Goal: Use online tool/utility: Utilize a website feature to perform a specific function

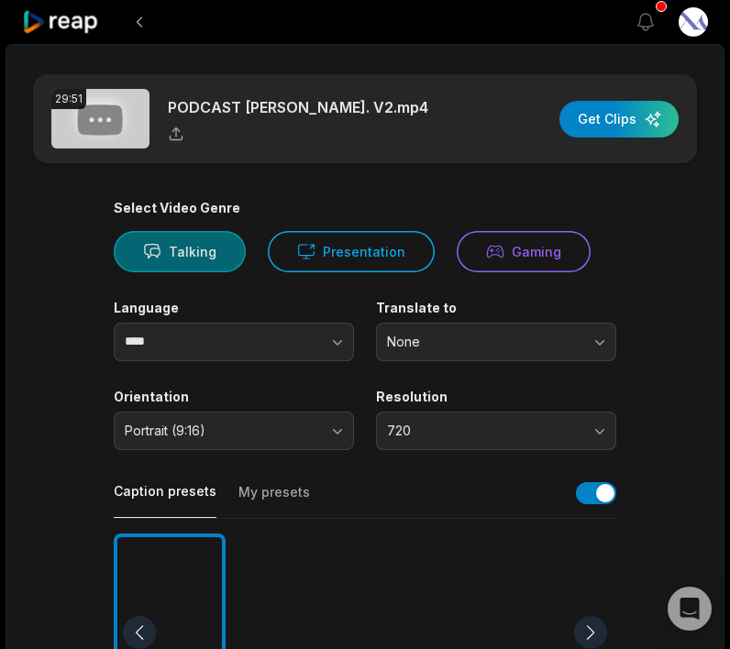
click at [179, 252] on button "Talking" at bounding box center [180, 251] width 132 height 41
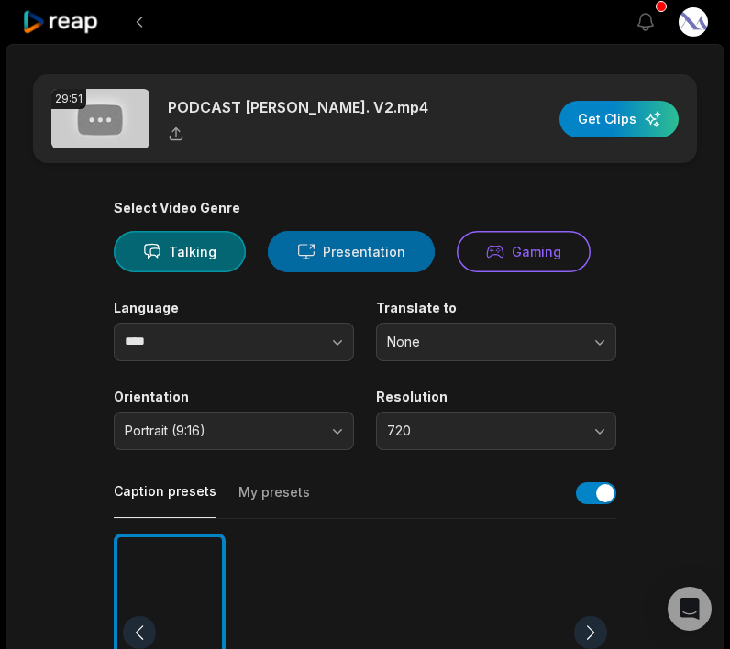
click at [358, 249] on button "Presentation" at bounding box center [351, 251] width 167 height 41
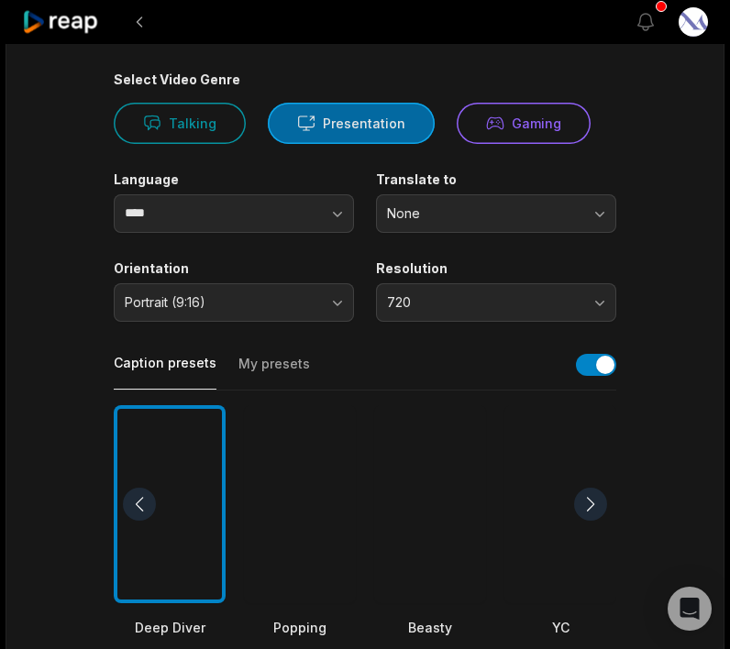
scroll to position [134, 0]
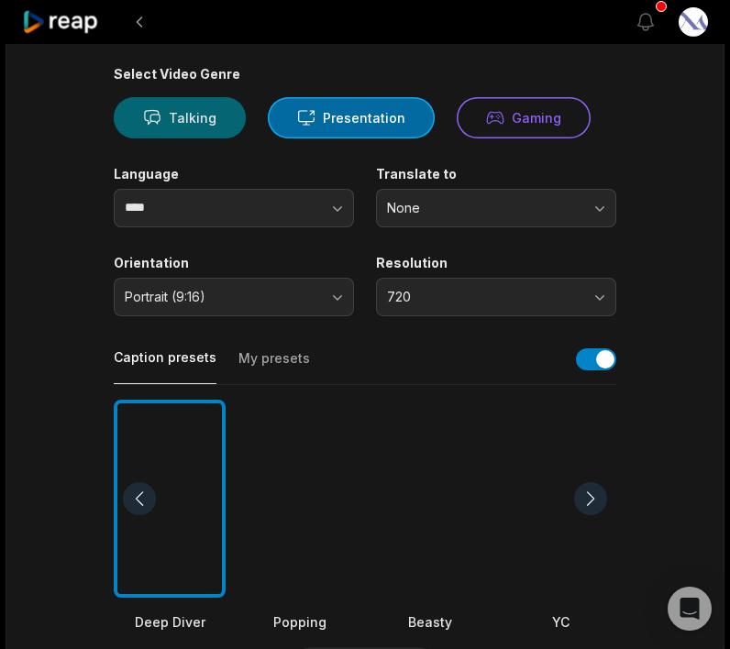
click at [161, 117] on button "Talking" at bounding box center [180, 117] width 132 height 41
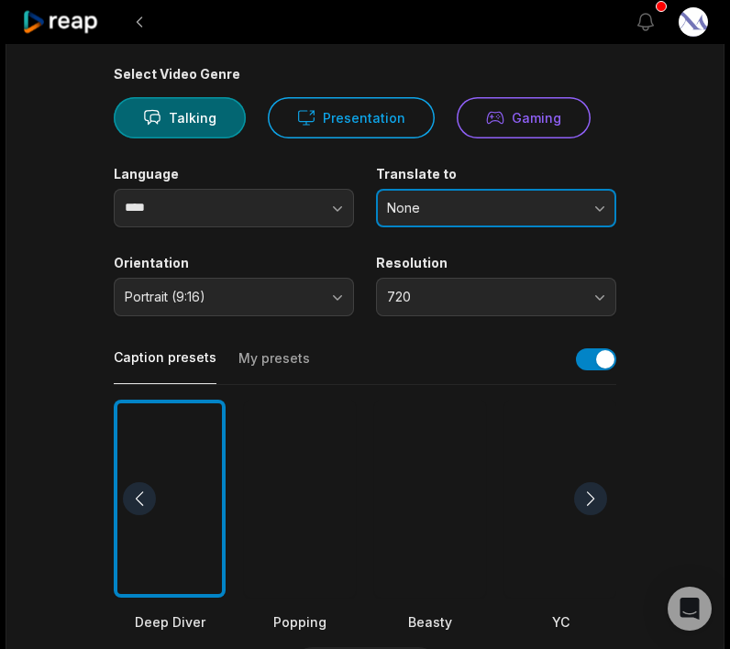
click at [476, 205] on span "None" at bounding box center [483, 208] width 193 height 17
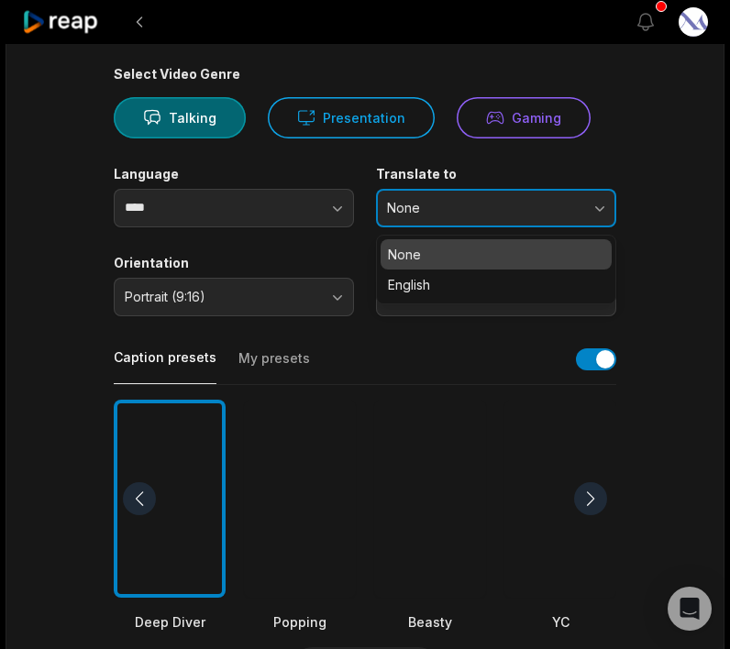
click at [476, 205] on span "None" at bounding box center [483, 208] width 193 height 17
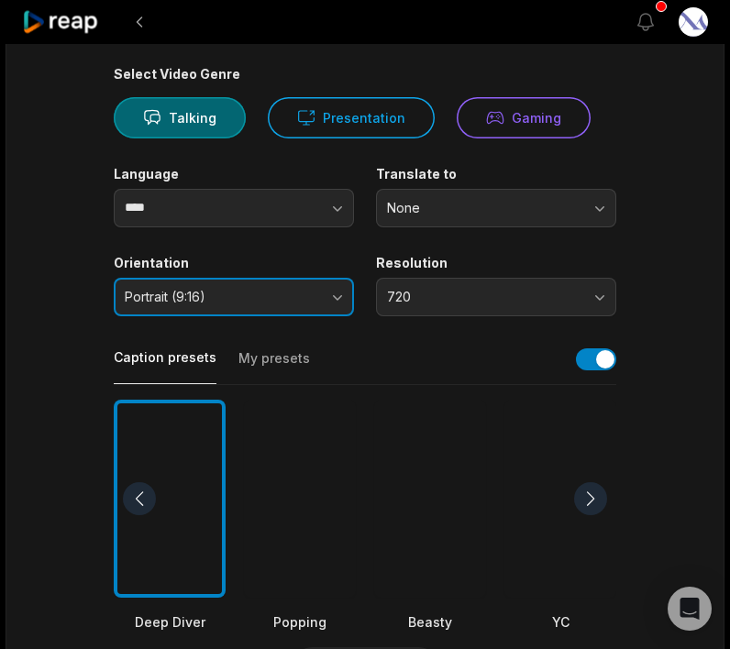
click at [327, 299] on button "Portrait (9:16)" at bounding box center [234, 297] width 240 height 39
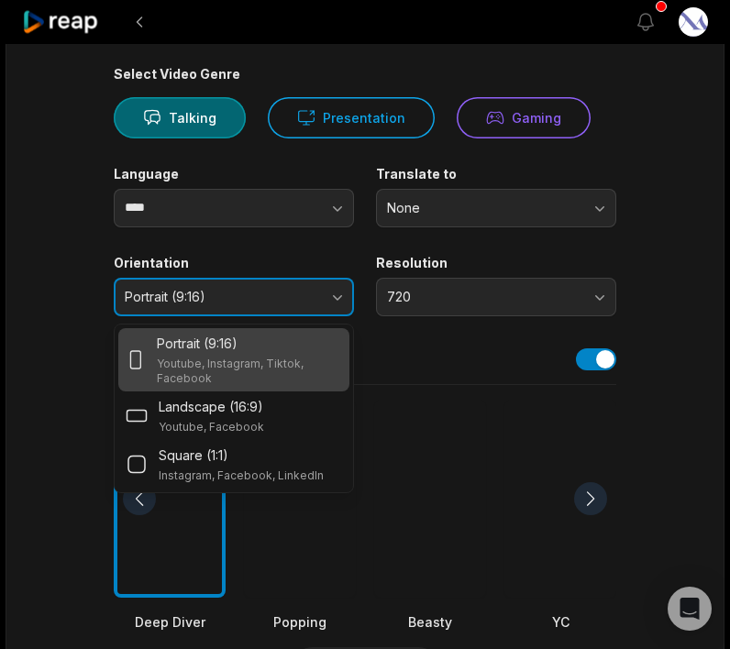
click at [327, 299] on button "Portrait (9:16)" at bounding box center [234, 297] width 240 height 39
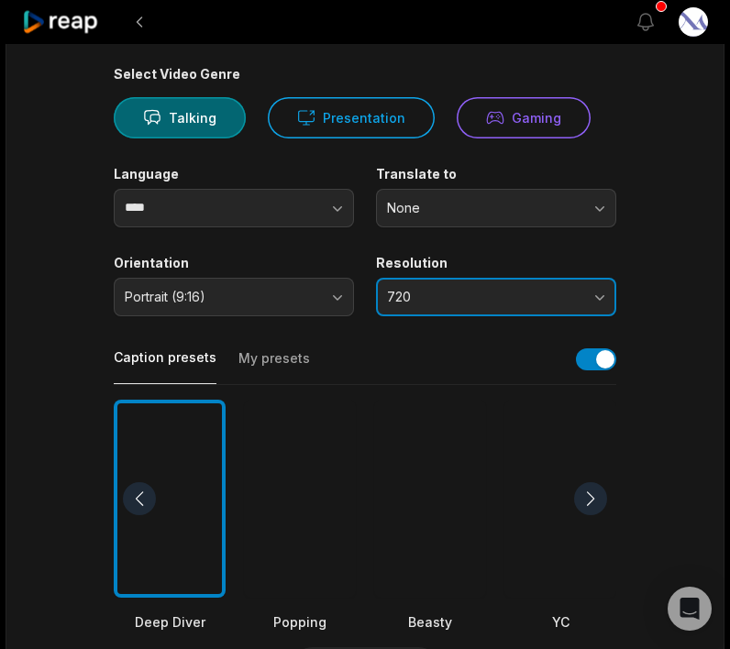
click at [438, 297] on span "720" at bounding box center [483, 297] width 193 height 17
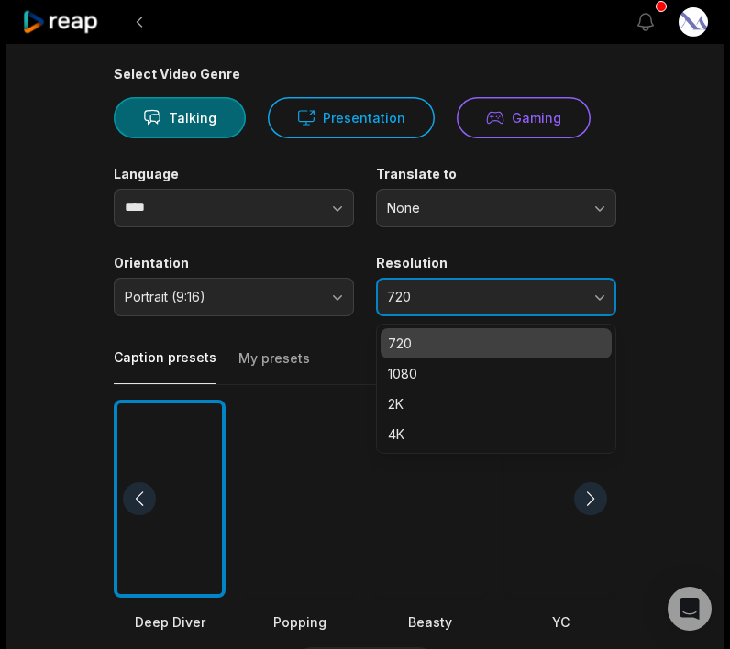
click at [439, 297] on span "720" at bounding box center [483, 297] width 193 height 17
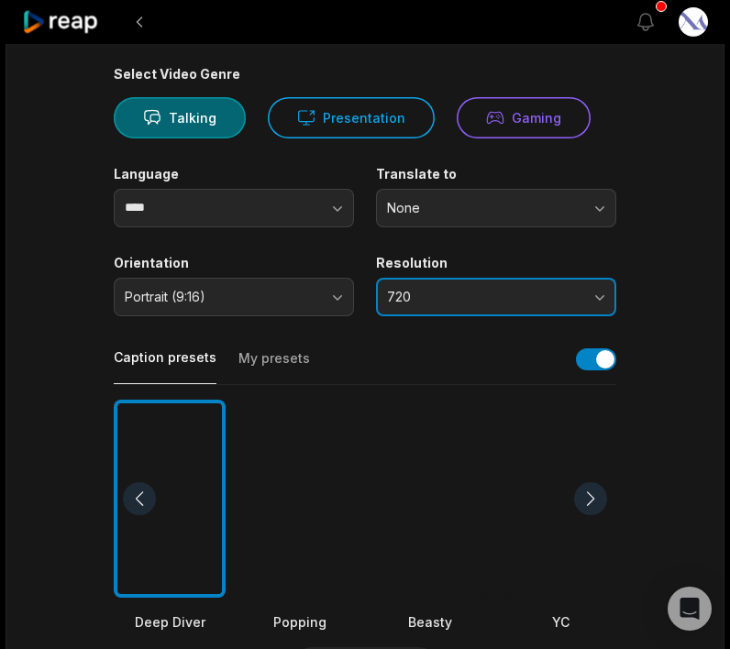
click at [439, 297] on span "720" at bounding box center [483, 297] width 193 height 17
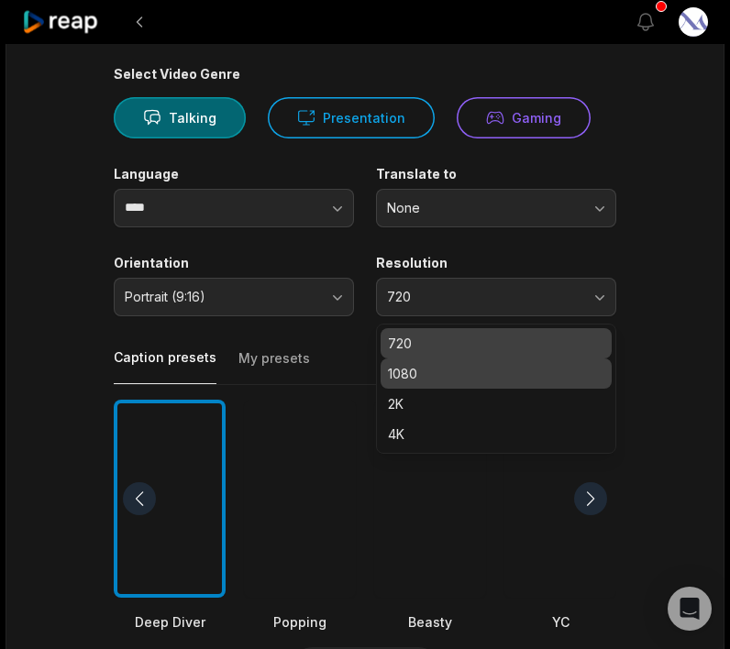
click at [455, 369] on p "1080" at bounding box center [496, 373] width 216 height 19
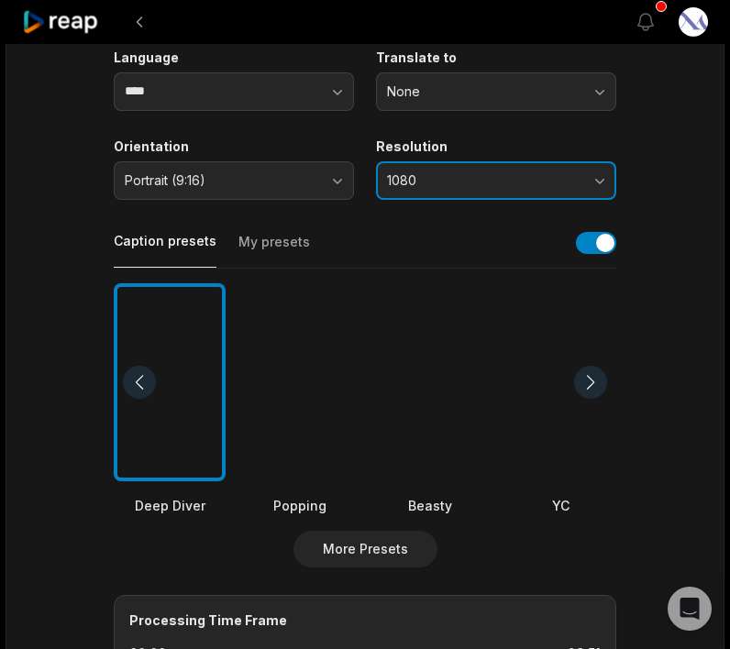
scroll to position [0, 0]
